Goal: Navigation & Orientation: Find specific page/section

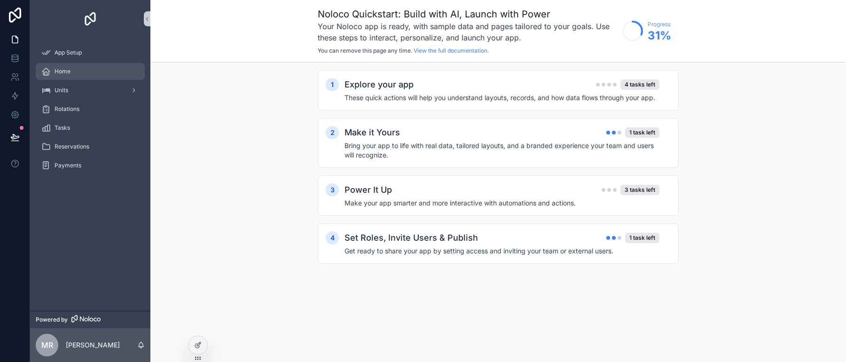
click at [86, 70] on div "Home" at bounding box center [90, 71] width 98 height 15
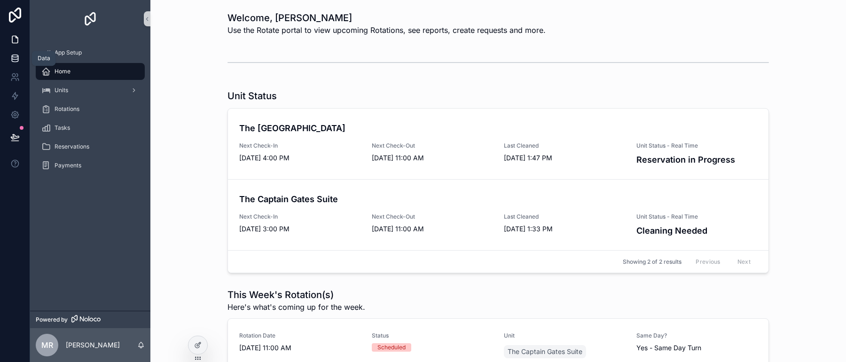
click at [15, 55] on icon at bounding box center [15, 56] width 6 height 2
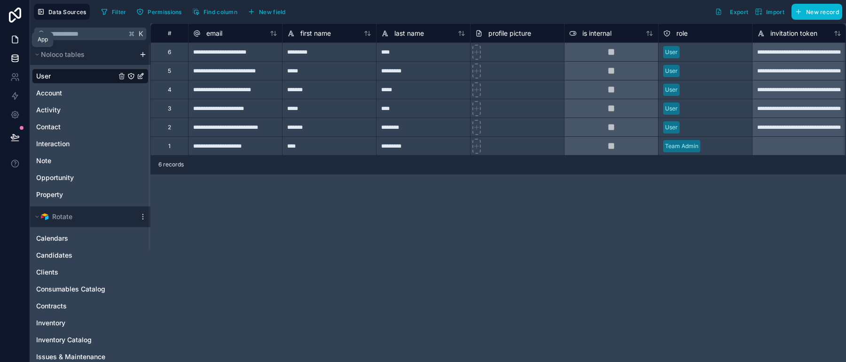
click at [16, 43] on icon at bounding box center [14, 39] width 9 height 9
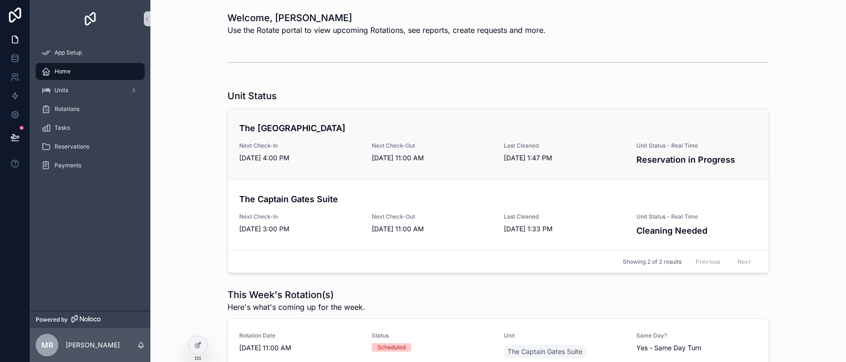
click at [442, 149] on span "Next Check-Out" at bounding box center [432, 146] width 121 height 8
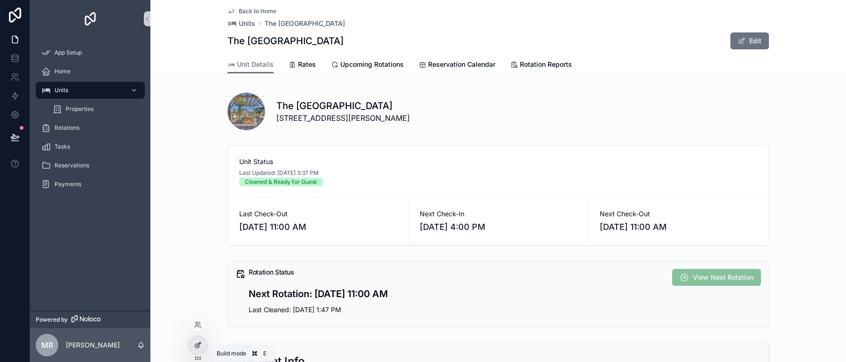
click at [198, 344] on icon at bounding box center [198, 345] width 8 height 8
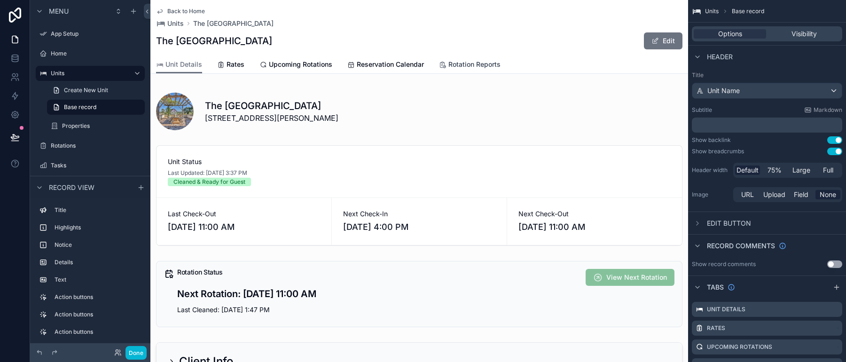
click at [465, 60] on span "Rotation Reports" at bounding box center [474, 64] width 52 height 9
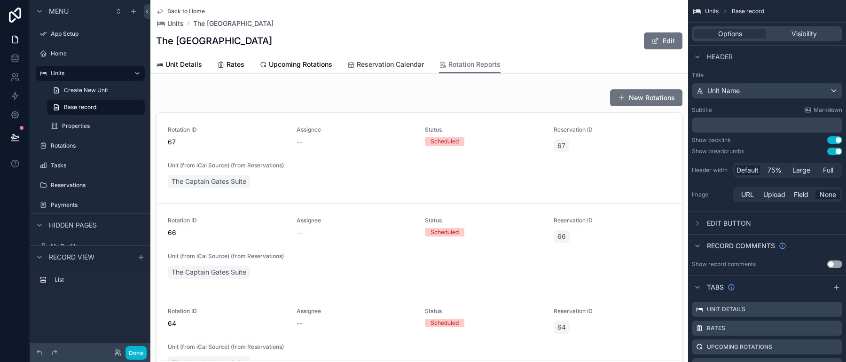
click at [407, 63] on span "Reservation Calendar" at bounding box center [390, 64] width 67 height 9
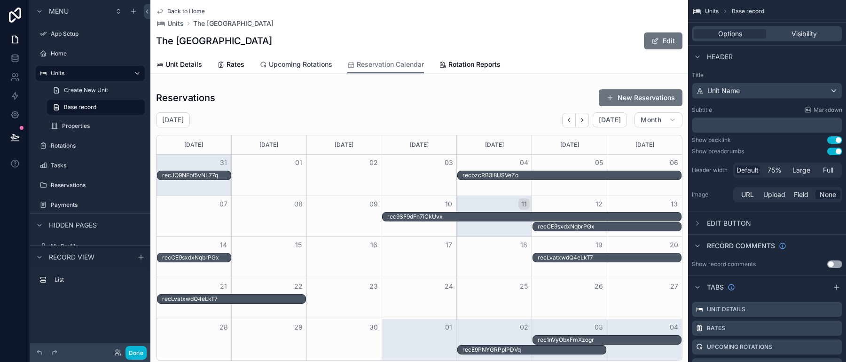
click at [302, 64] on span "Upcoming Rotations" at bounding box center [300, 64] width 63 height 9
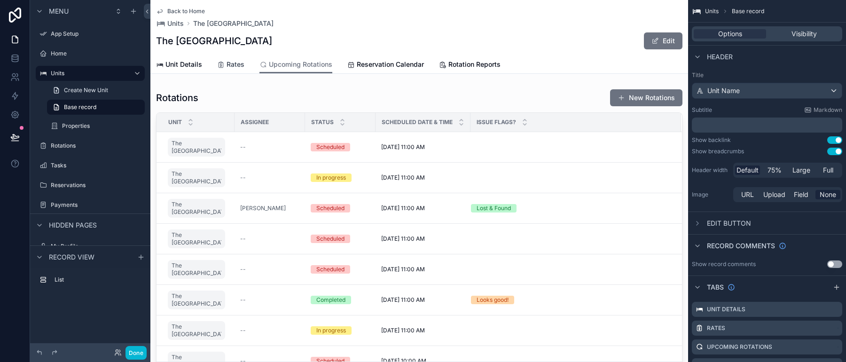
click at [237, 67] on span "Rates" at bounding box center [236, 64] width 18 height 9
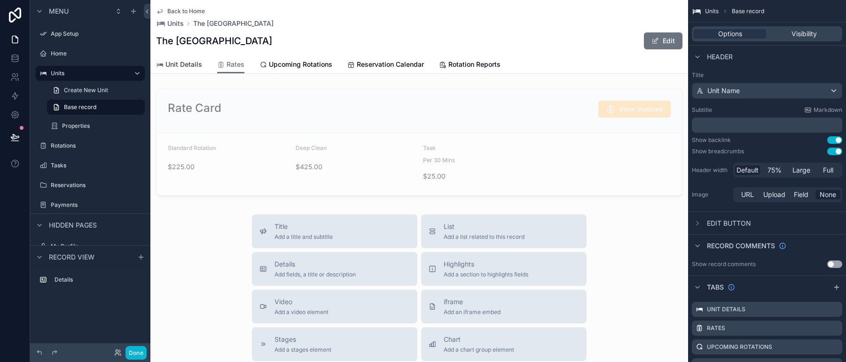
click at [196, 64] on span "Unit Details" at bounding box center [183, 64] width 37 height 9
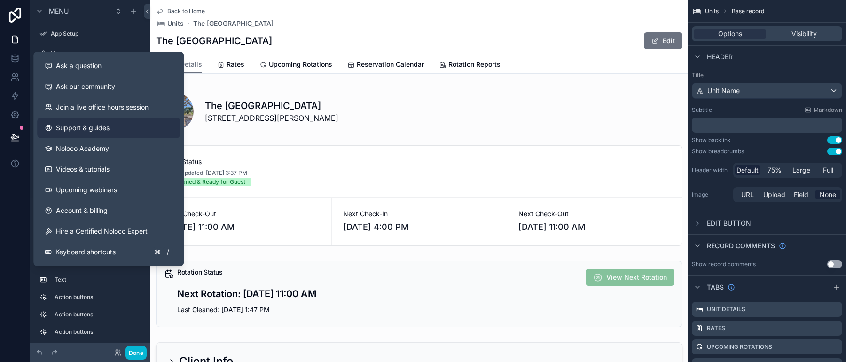
click at [87, 134] on link "Support & guides" at bounding box center [108, 127] width 143 height 21
